Goal: Check status

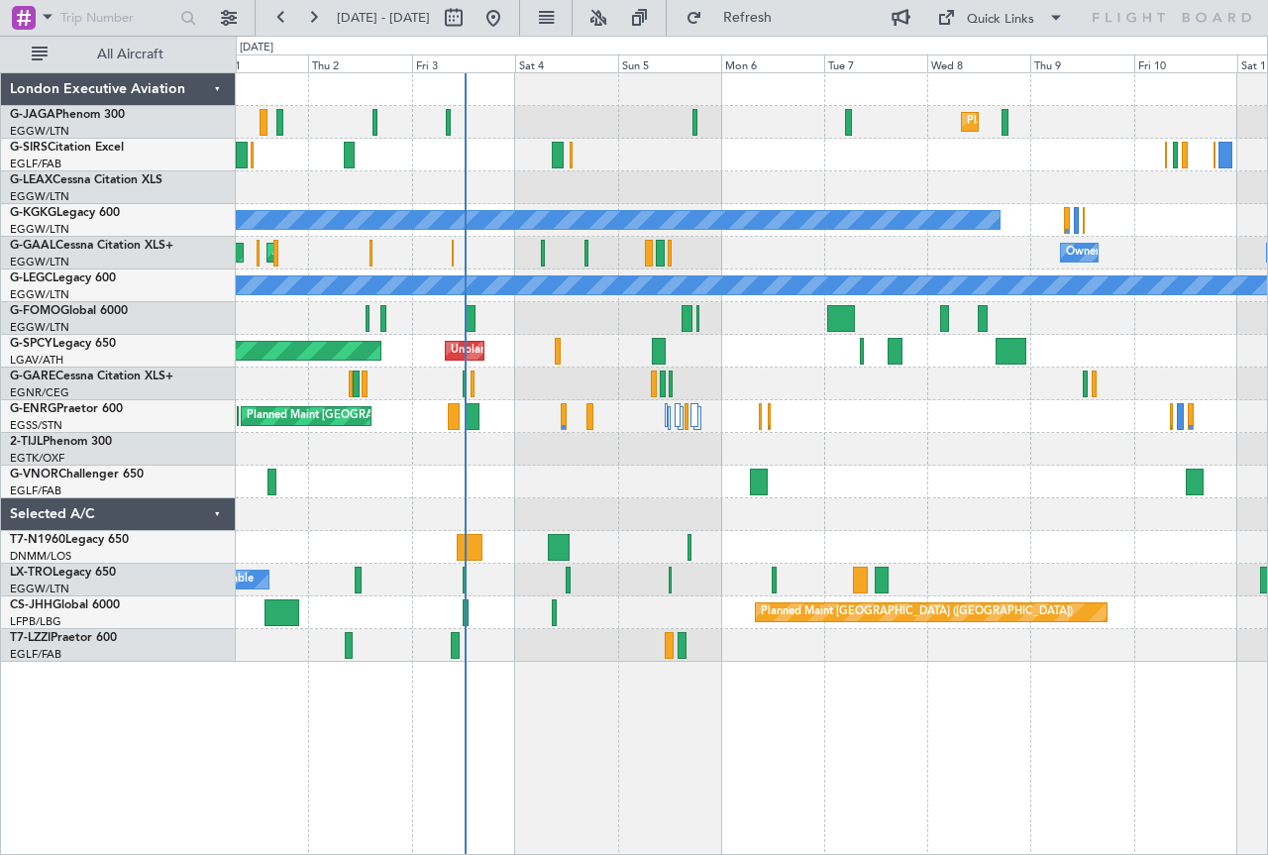
click at [781, 135] on div "Planned Maint [GEOGRAPHIC_DATA] ([GEOGRAPHIC_DATA])" at bounding box center [751, 122] width 1031 height 33
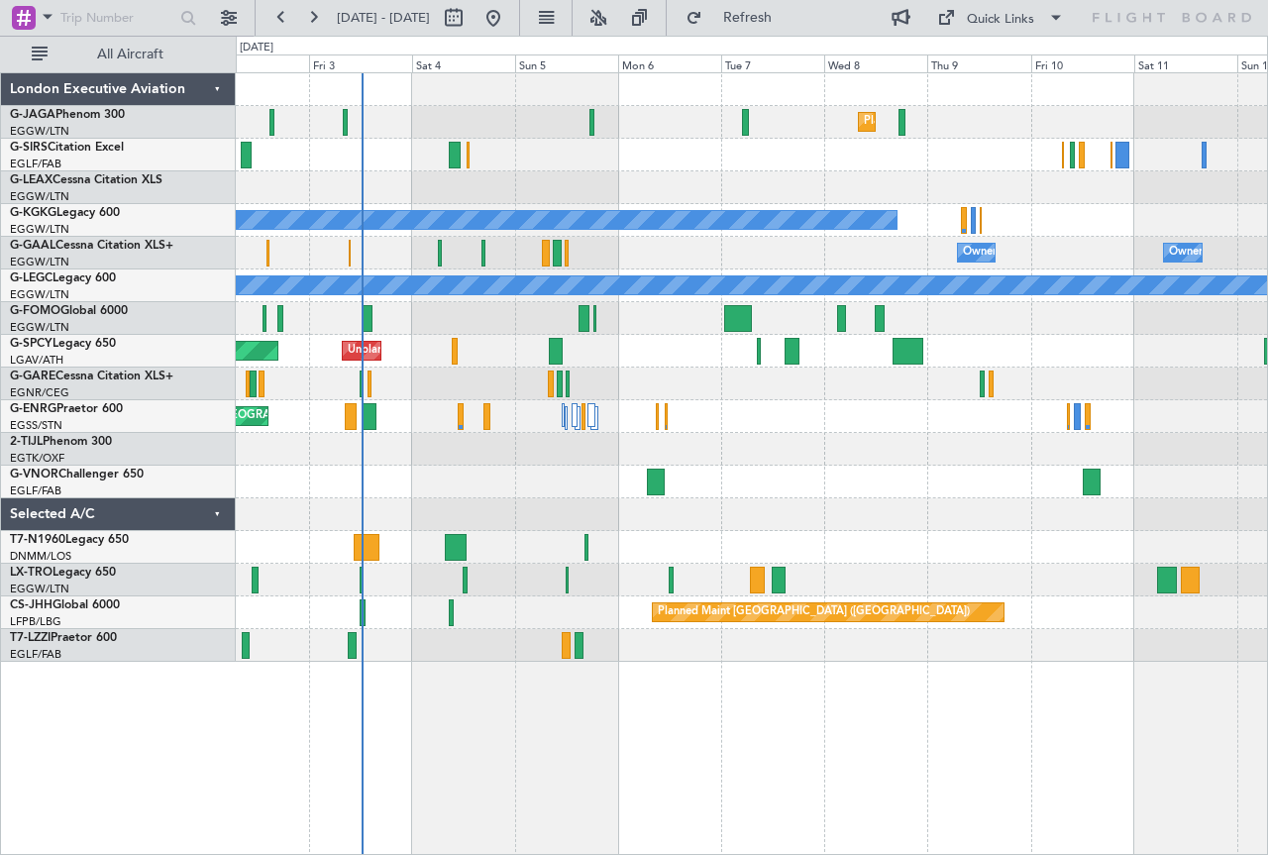
click at [906, 163] on div at bounding box center [751, 155] width 1031 height 33
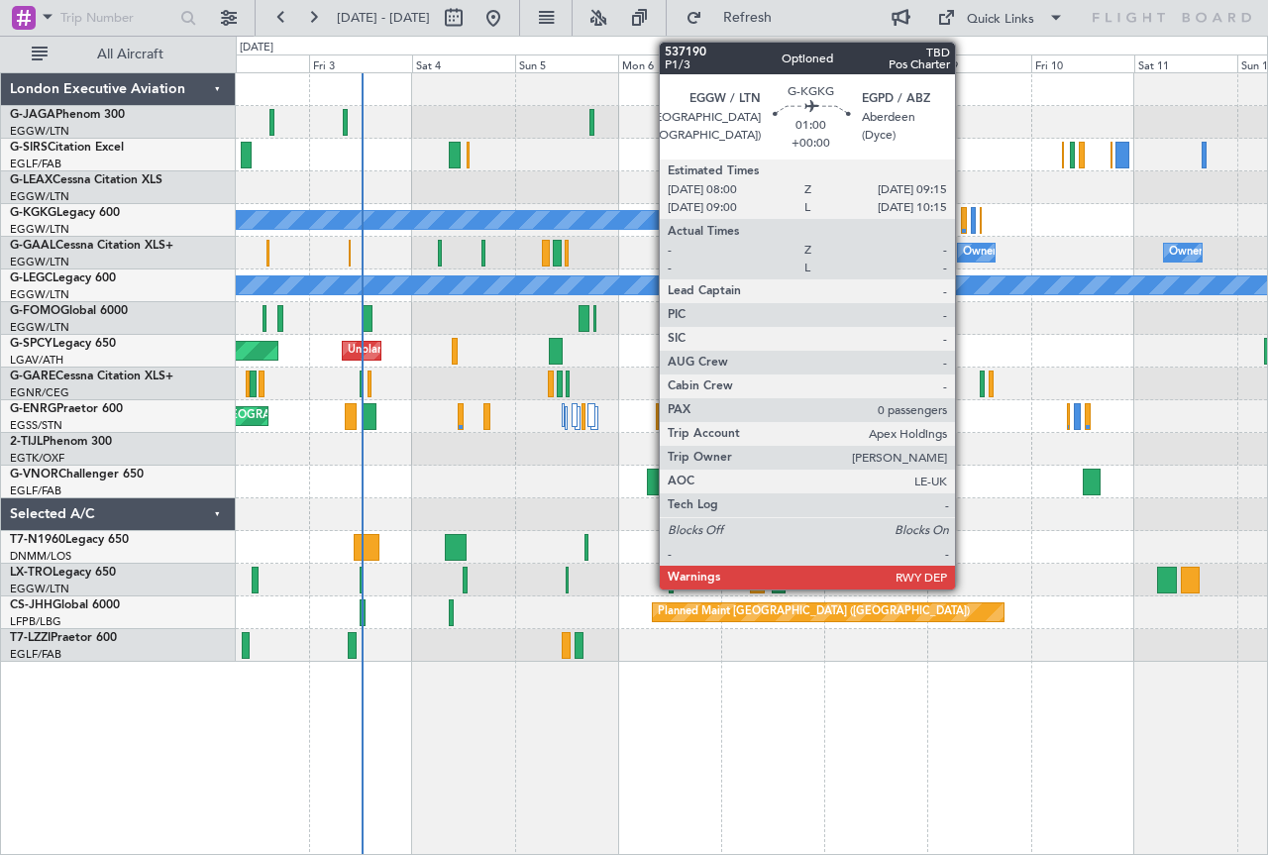
click at [964, 227] on div at bounding box center [964, 220] width 6 height 27
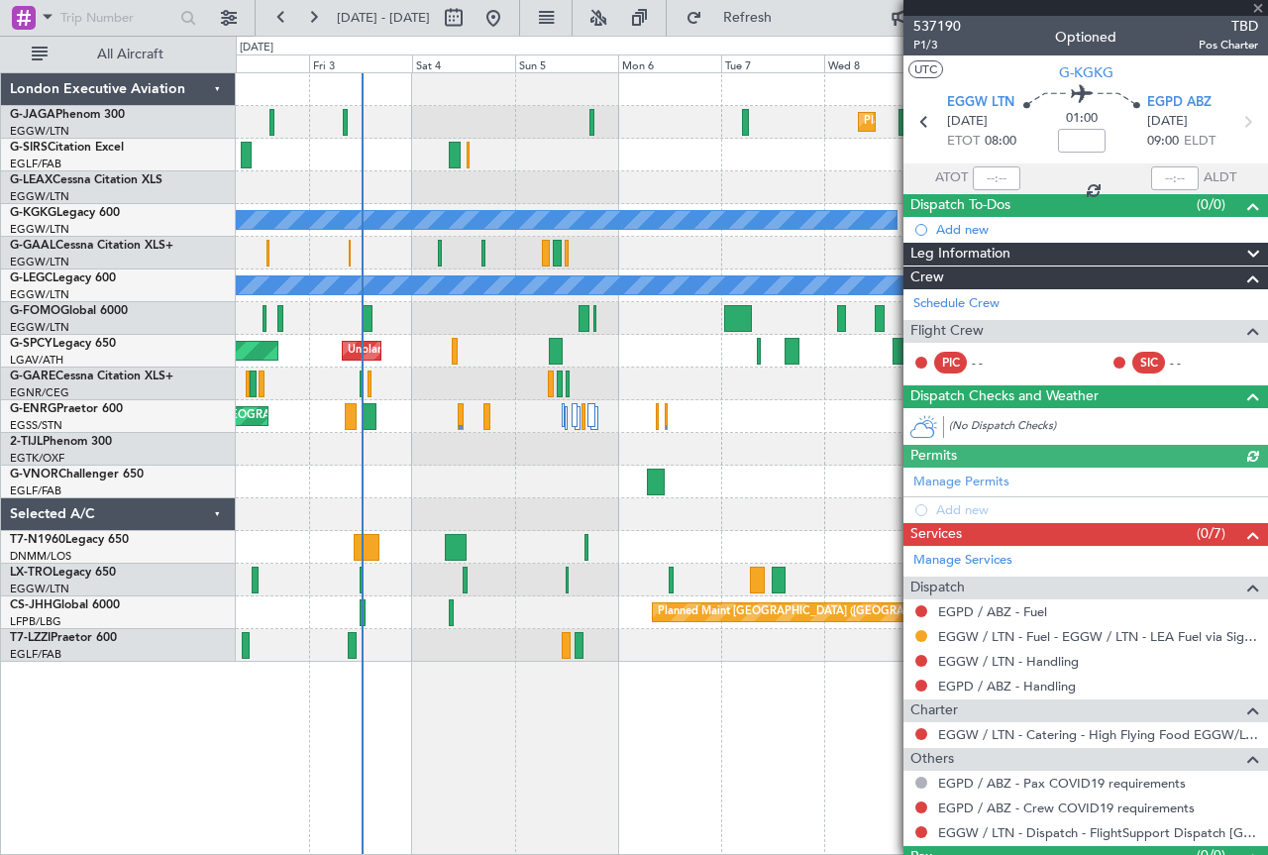
click at [1256, 10] on div at bounding box center [1085, 8] width 364 height 16
click at [1256, 7] on span at bounding box center [1258, 9] width 20 height 18
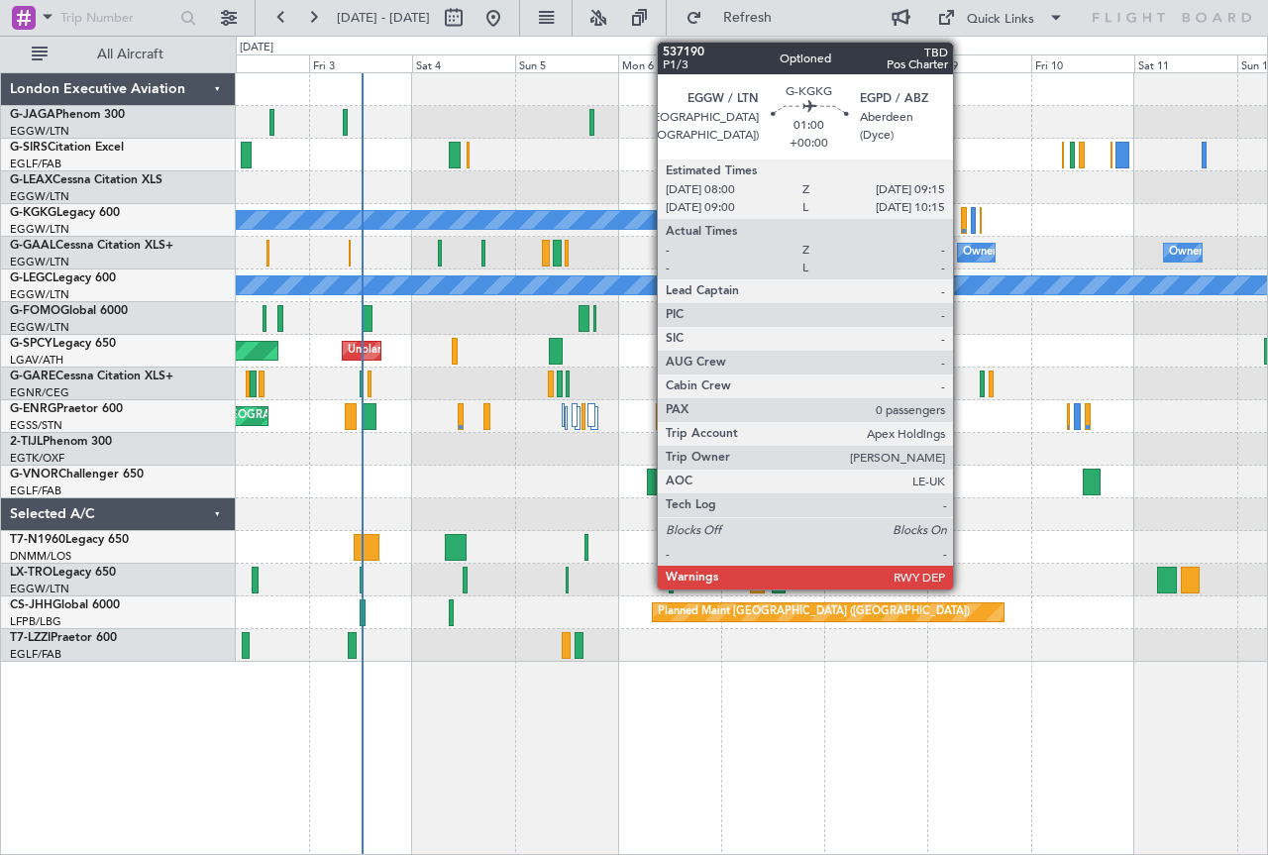
click at [962, 219] on div at bounding box center [964, 220] width 6 height 27
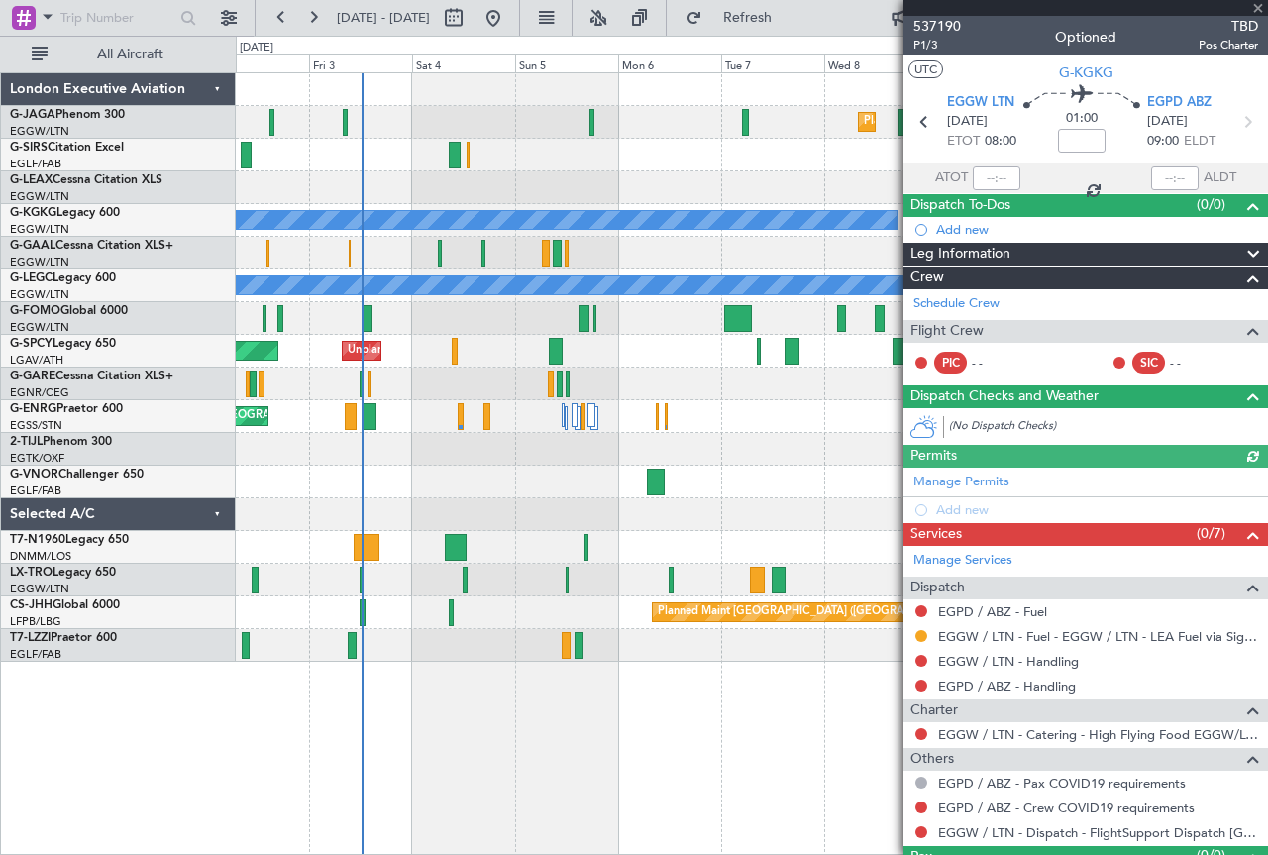
click at [1254, 9] on div at bounding box center [1085, 8] width 364 height 16
click at [1258, 7] on span at bounding box center [1258, 9] width 20 height 18
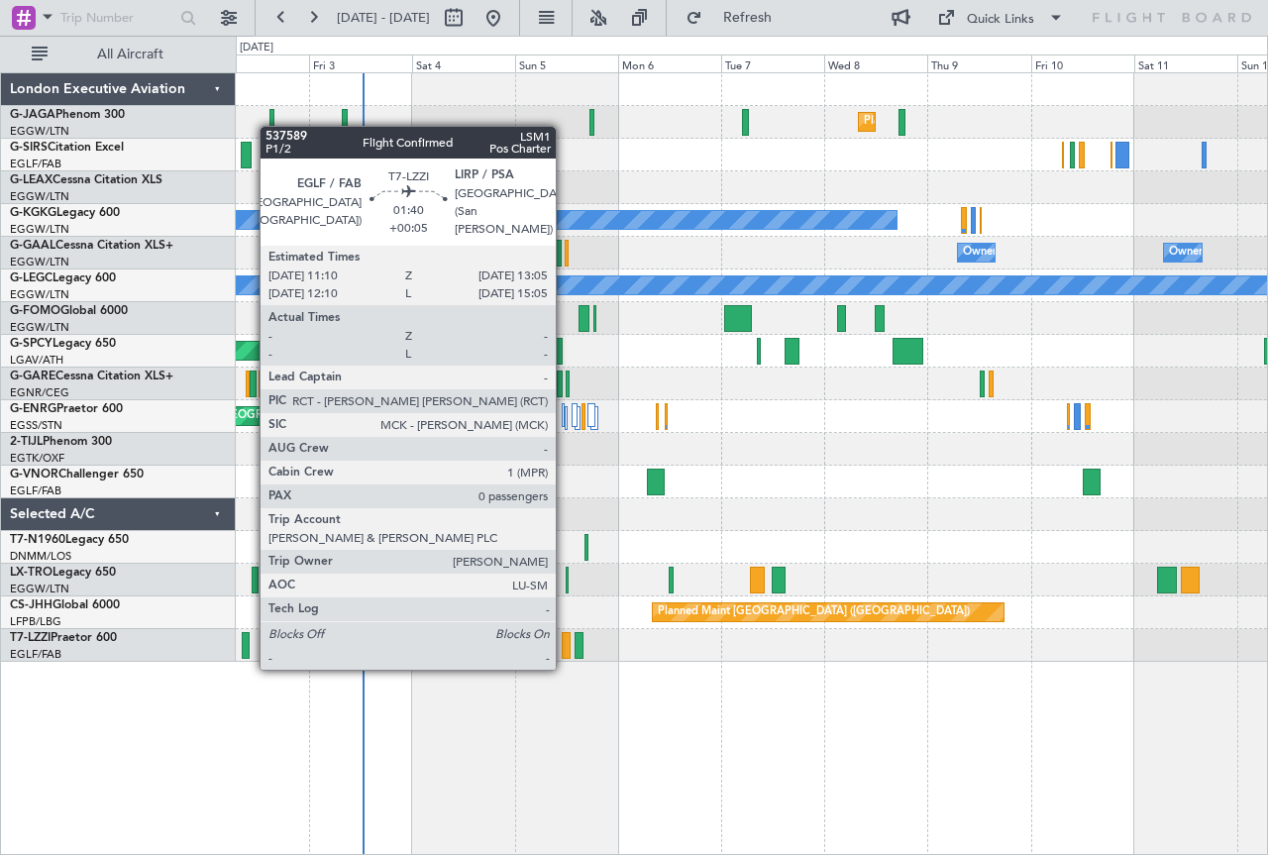
click at [565, 648] on div at bounding box center [566, 645] width 9 height 27
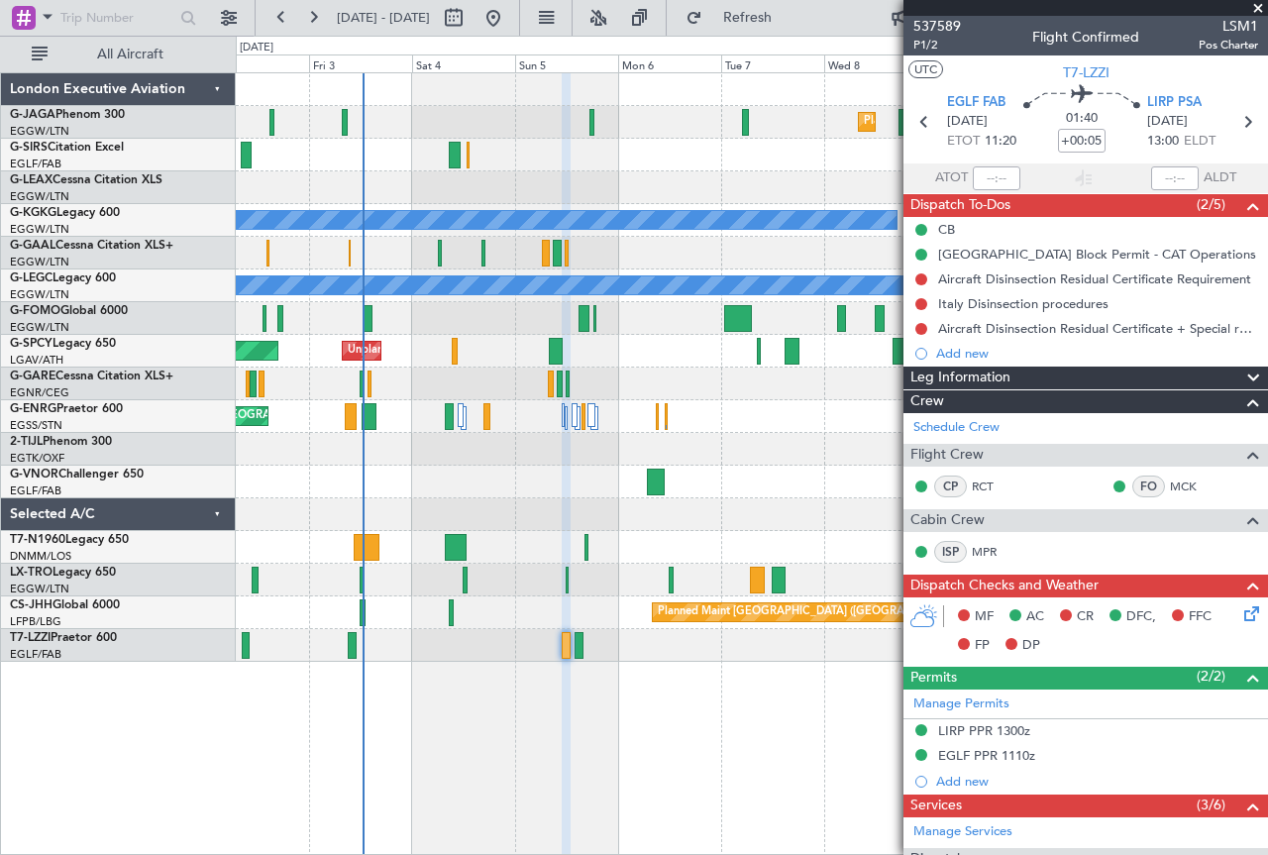
click at [1258, 7] on span at bounding box center [1258, 9] width 20 height 18
